Goal: Transaction & Acquisition: Purchase product/service

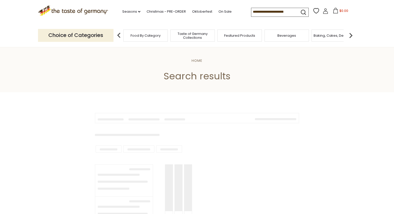
type input "*******"
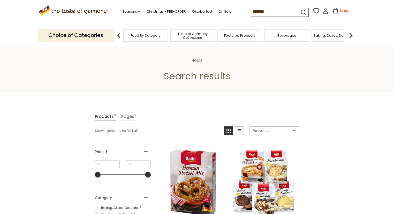
click at [267, 10] on input "*******" at bounding box center [273, 11] width 44 height 7
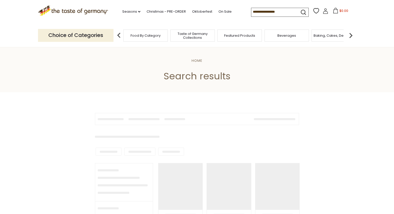
type input "*******"
